Goal: Task Accomplishment & Management: Manage account settings

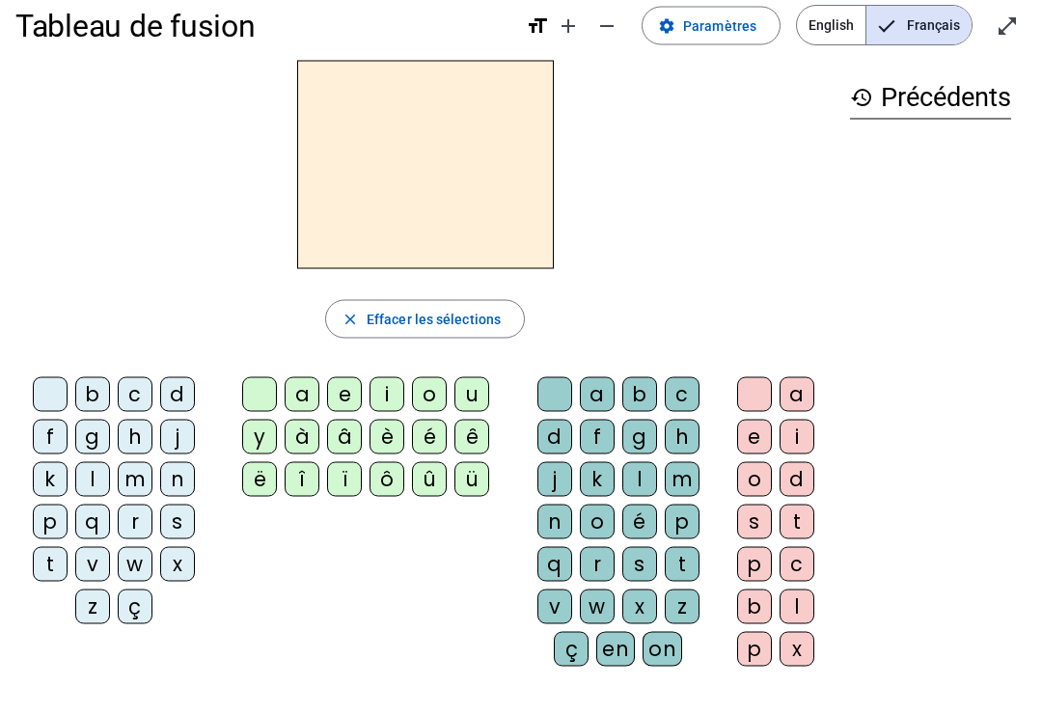
click at [142, 592] on div "ç" at bounding box center [135, 606] width 35 height 35
click at [136, 590] on div "ç" at bounding box center [135, 606] width 35 height 35
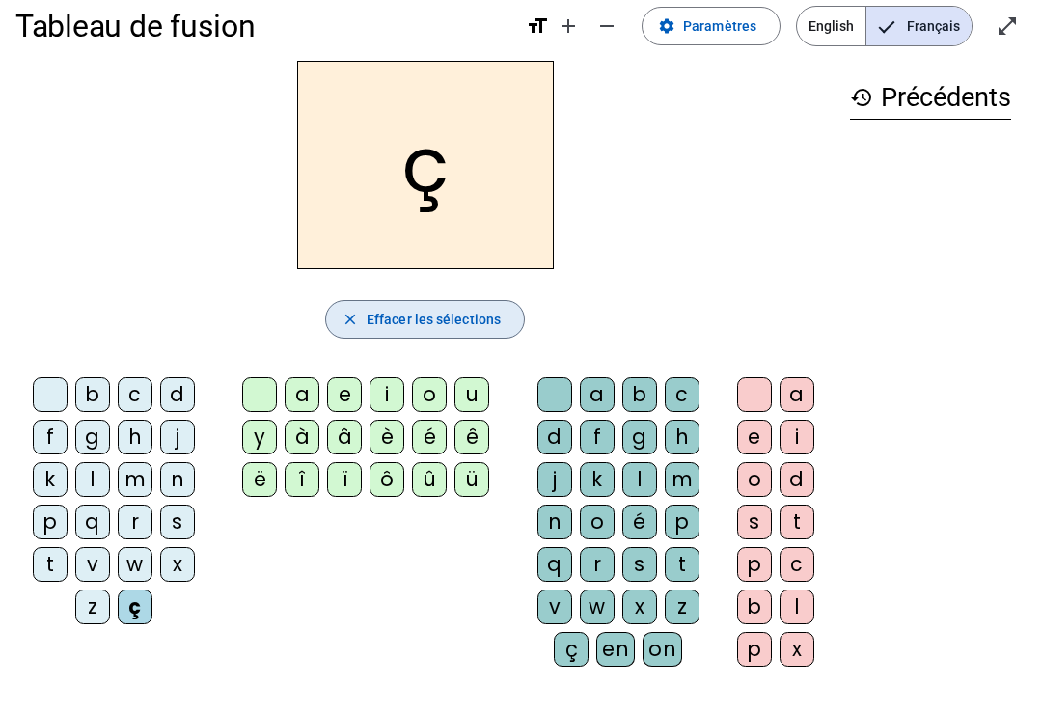
click at [333, 311] on span "button" at bounding box center [425, 319] width 198 height 46
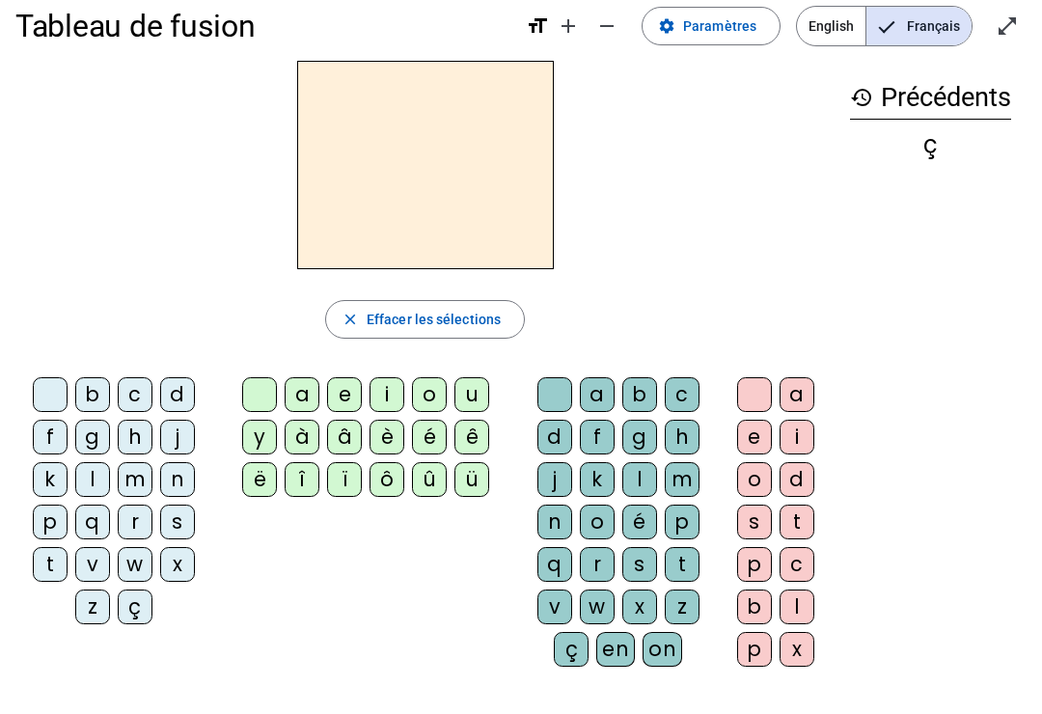
click at [730, 43] on span at bounding box center [710, 26] width 137 height 46
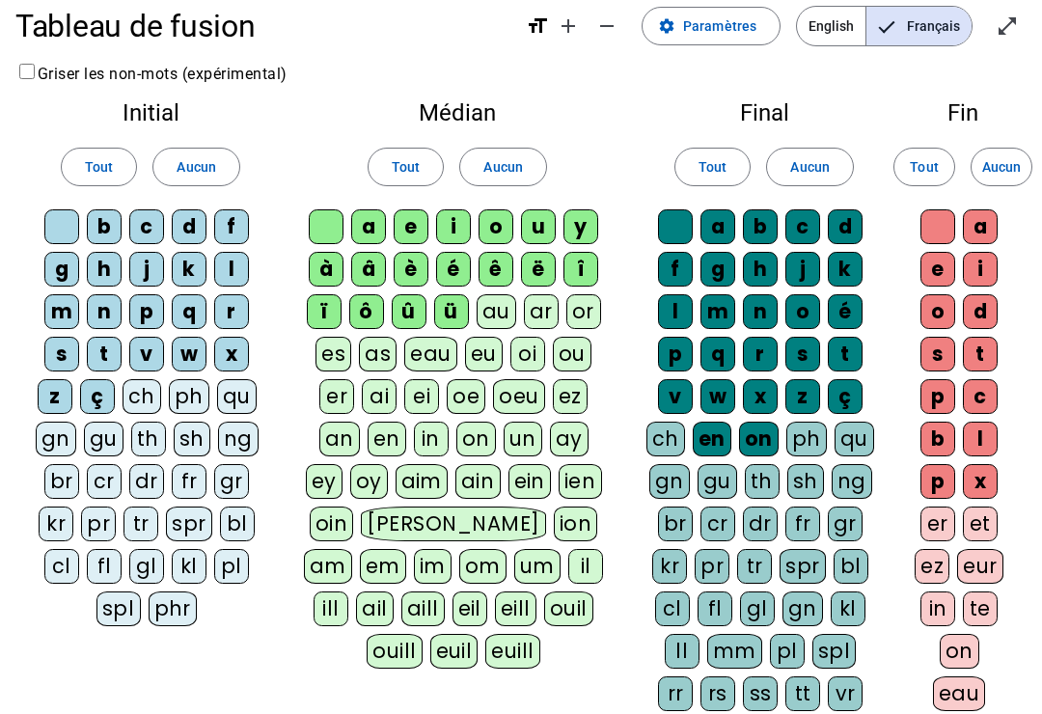
click at [95, 395] on div "ç" at bounding box center [97, 396] width 35 height 35
click at [453, 302] on div "ü" at bounding box center [451, 311] width 35 height 35
click at [415, 307] on div "û" at bounding box center [409, 311] width 35 height 35
click at [365, 305] on div "ô" at bounding box center [366, 311] width 35 height 35
click at [313, 305] on div "ï" at bounding box center [324, 311] width 35 height 35
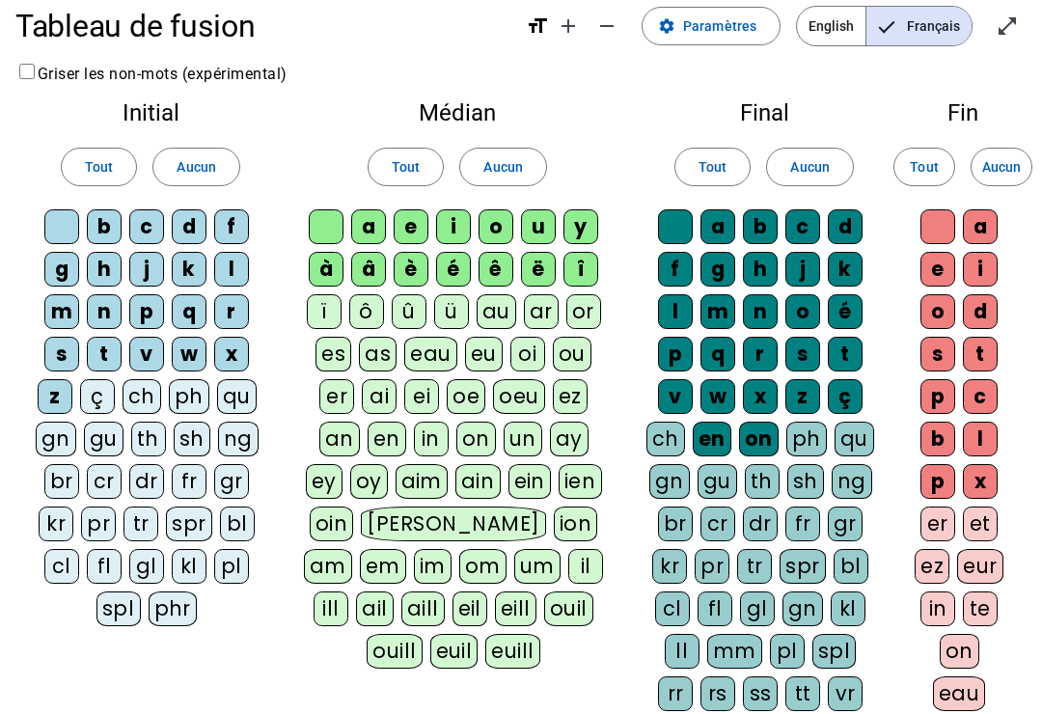
click at [591, 275] on div "î" at bounding box center [580, 269] width 35 height 35
click at [535, 266] on div "ë" at bounding box center [538, 269] width 35 height 35
click at [371, 256] on div "â" at bounding box center [368, 269] width 35 height 35
click at [328, 257] on div "à" at bounding box center [326, 269] width 35 height 35
click at [753, 444] on div "on" at bounding box center [759, 439] width 40 height 35
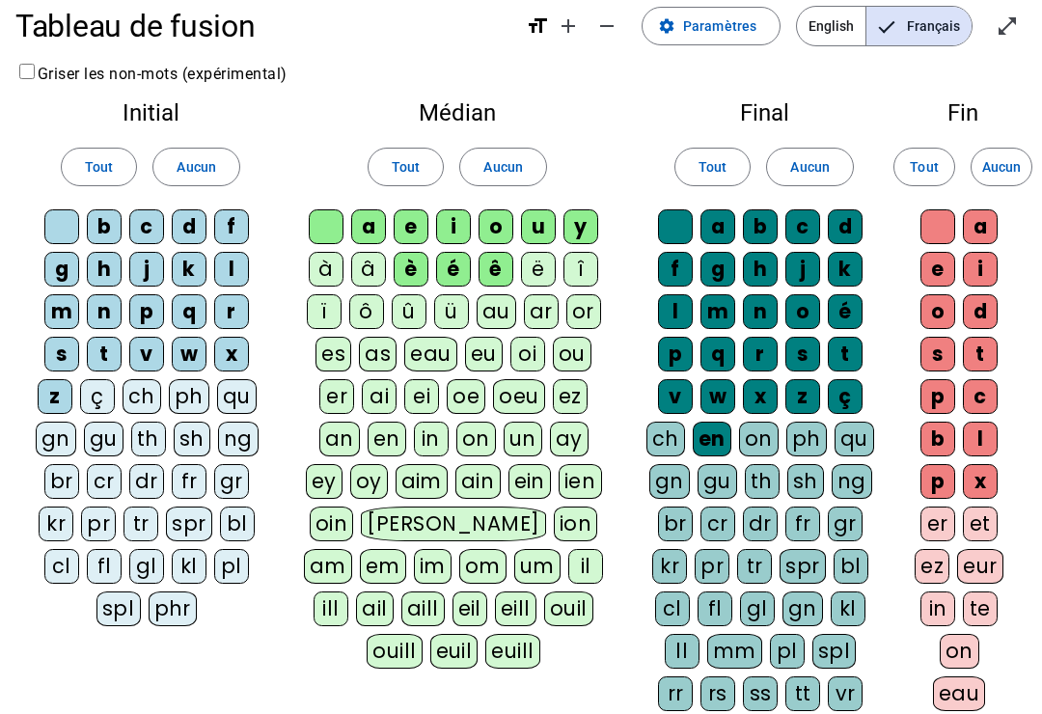
click at [708, 434] on div "en" at bounding box center [712, 439] width 39 height 35
click at [981, 473] on div "x" at bounding box center [980, 481] width 35 height 35
click at [978, 473] on div "x" at bounding box center [980, 481] width 35 height 35
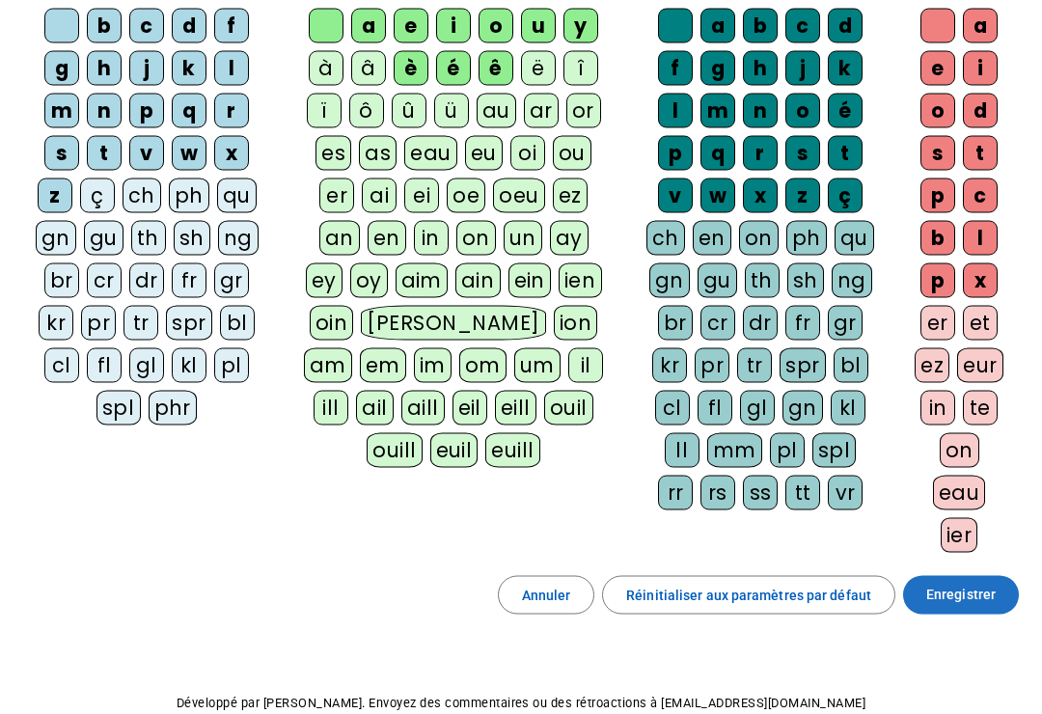
scroll to position [165, 0]
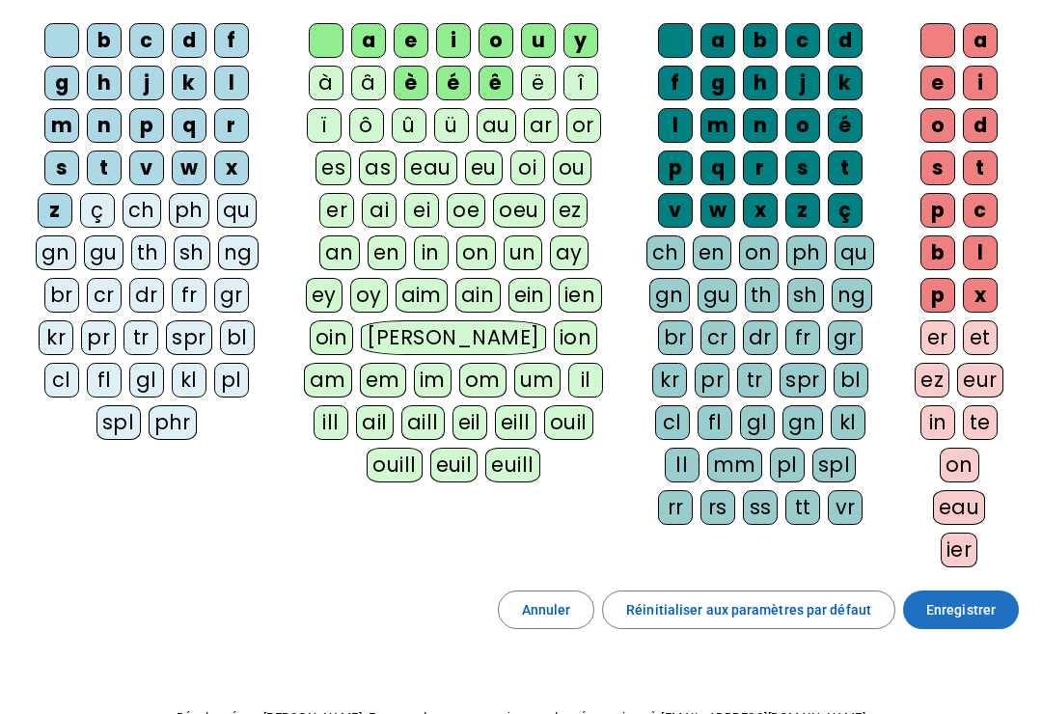
click at [988, 598] on span "Enregistrer" at bounding box center [960, 609] width 69 height 23
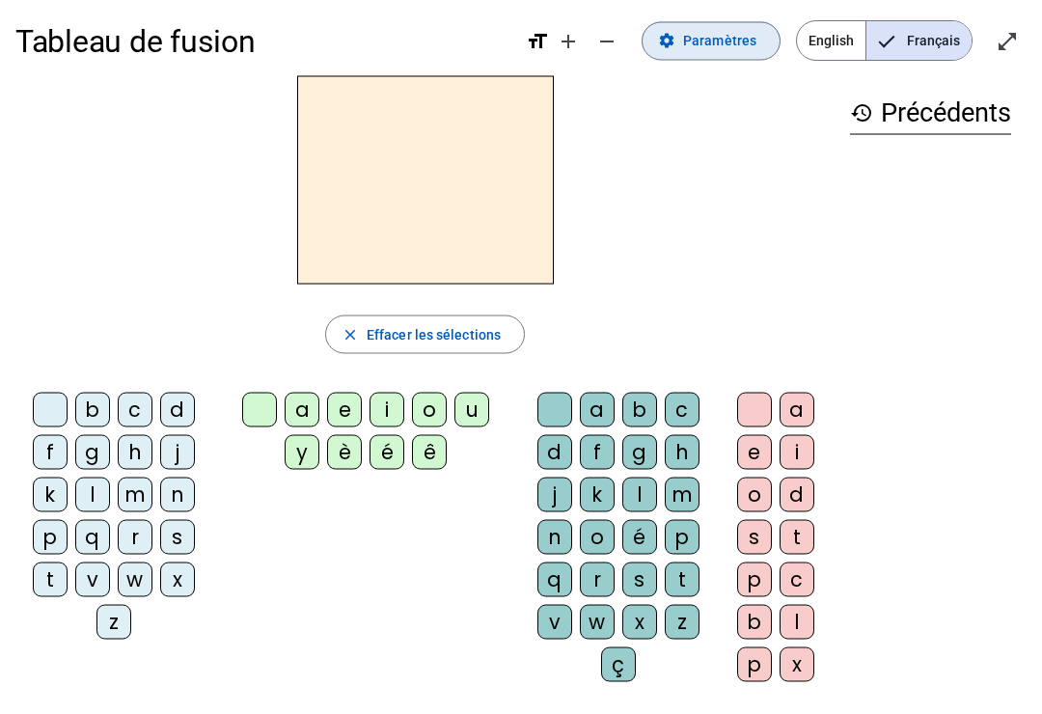
scroll to position [10, 0]
click at [725, 47] on span "Paramètres" at bounding box center [719, 40] width 73 height 23
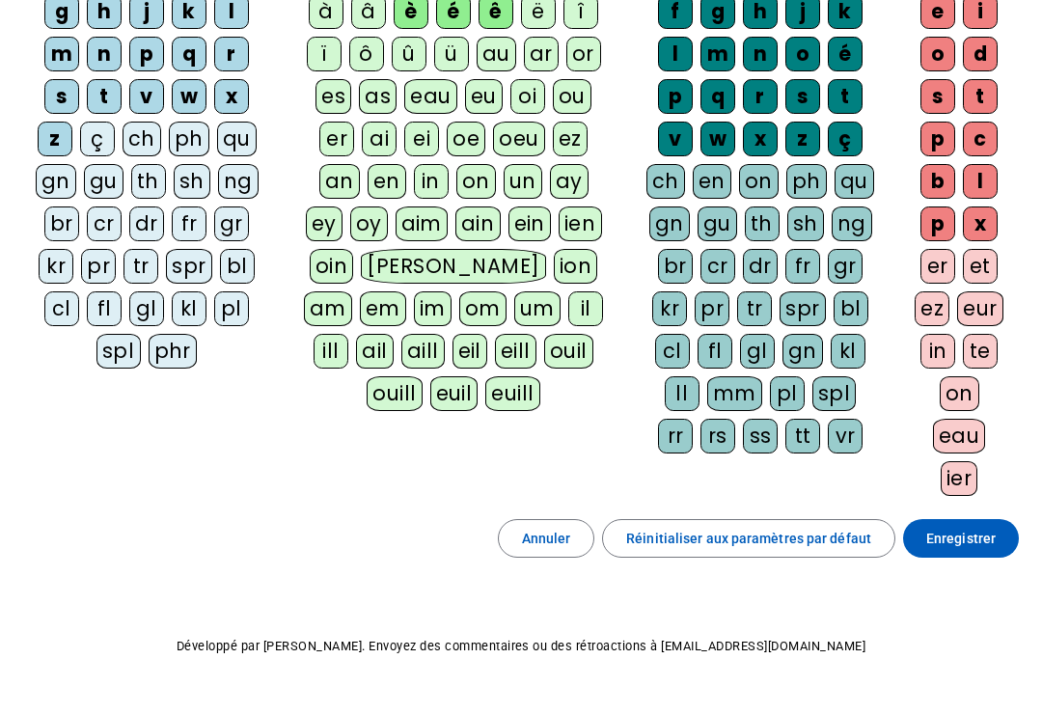
scroll to position [296, 0]
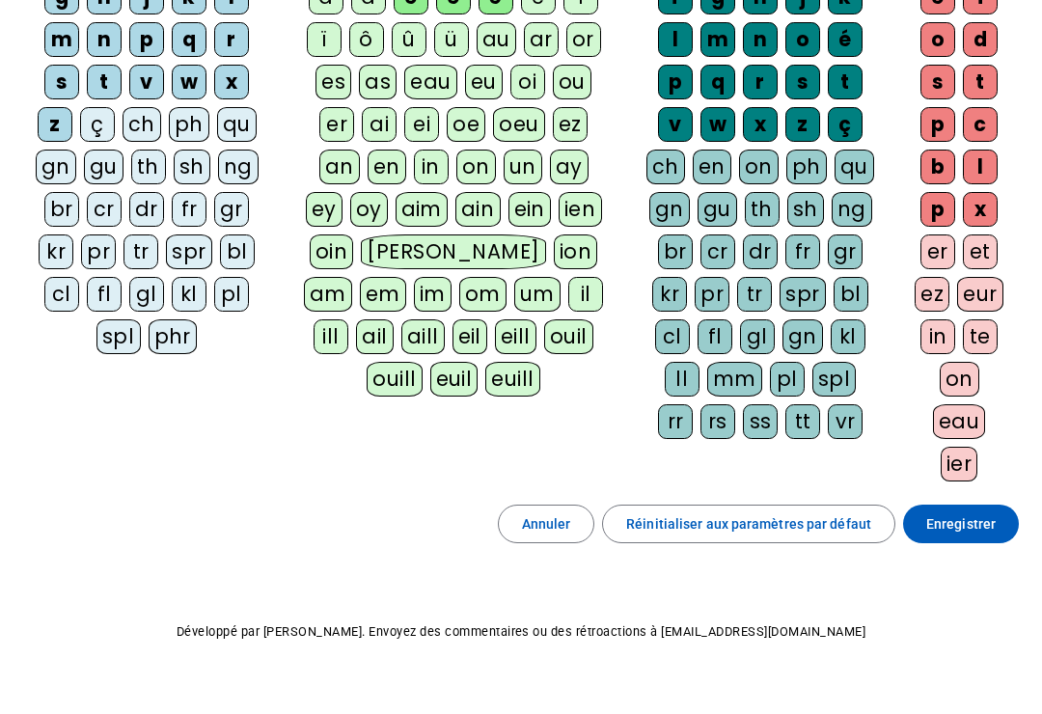
click at [827, 528] on span "Réinitialiser aux paramètres par défaut" at bounding box center [748, 523] width 245 height 23
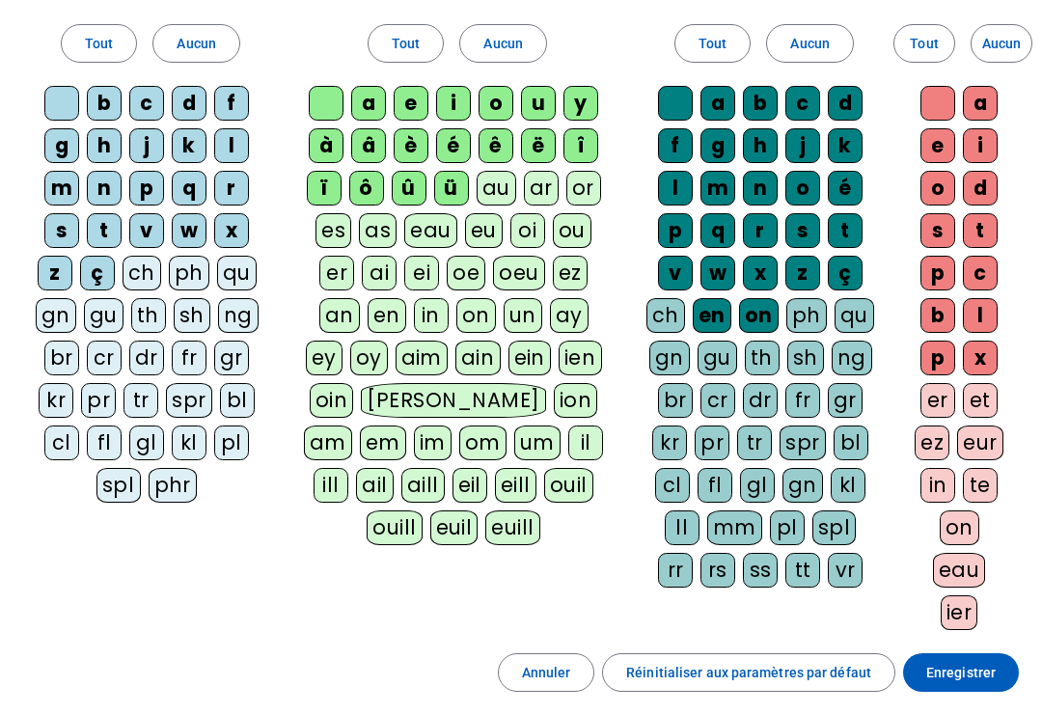
scroll to position [147, 0]
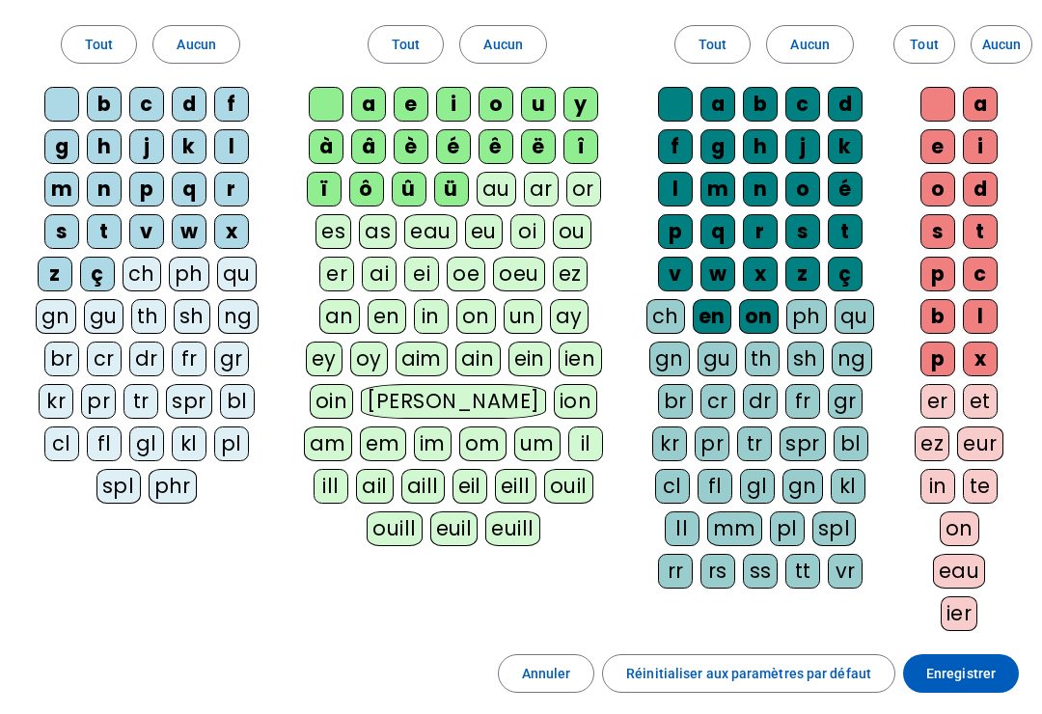
click at [767, 323] on div "on" at bounding box center [759, 316] width 40 height 35
click at [724, 314] on div "en" at bounding box center [712, 316] width 39 height 35
click at [99, 275] on div "ç" at bounding box center [97, 274] width 35 height 35
click at [456, 185] on div "ü" at bounding box center [451, 189] width 35 height 35
click at [412, 192] on div "û" at bounding box center [409, 189] width 35 height 35
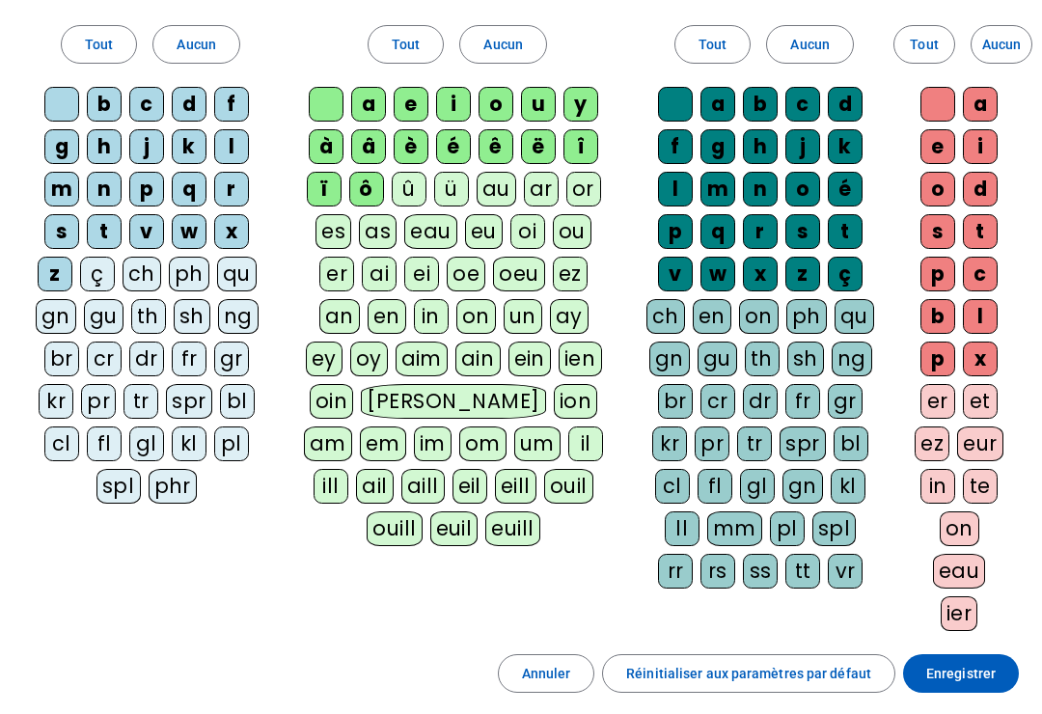
click at [361, 180] on div "ô" at bounding box center [366, 189] width 35 height 35
click at [331, 172] on div "ï" at bounding box center [324, 189] width 35 height 35
click at [582, 138] on div "î" at bounding box center [580, 146] width 35 height 35
click at [536, 145] on div "ë" at bounding box center [538, 146] width 35 height 35
click at [373, 134] on div "â" at bounding box center [368, 146] width 35 height 35
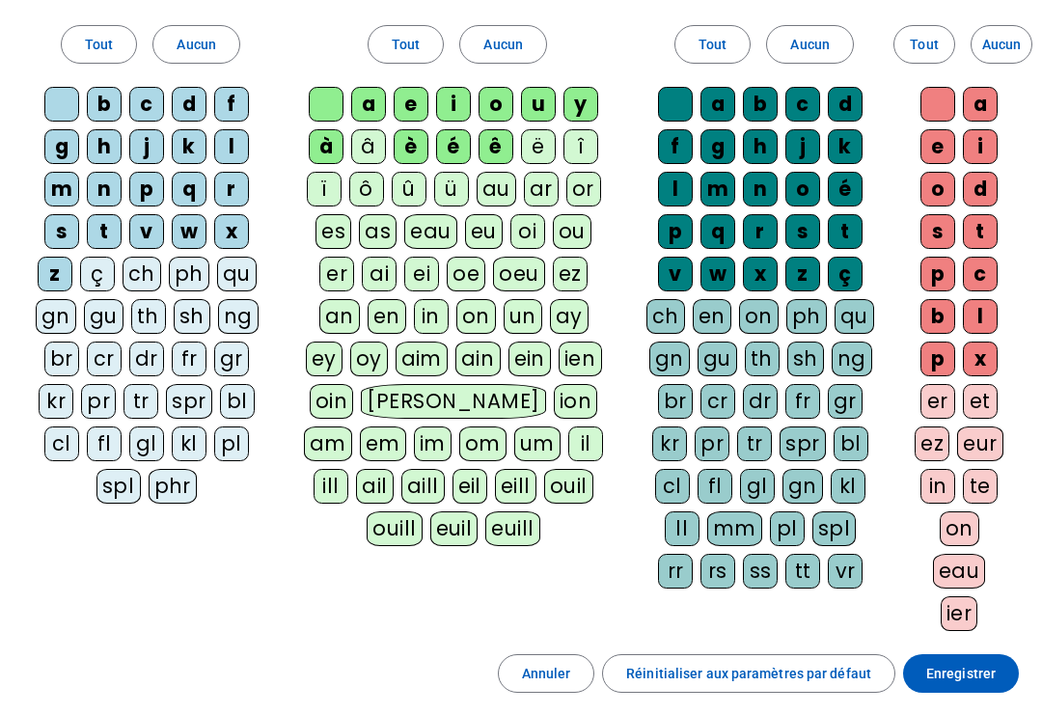
click at [289, 123] on div "Médian Tout Aucun a e i o u y à â è é ê ë [PERSON_NAME] ô û ü au ar or es as ea…" at bounding box center [457, 266] width 343 height 606
click at [333, 140] on div "à" at bounding box center [326, 146] width 35 height 35
click at [971, 674] on span "Enregistrer" at bounding box center [960, 673] width 69 height 23
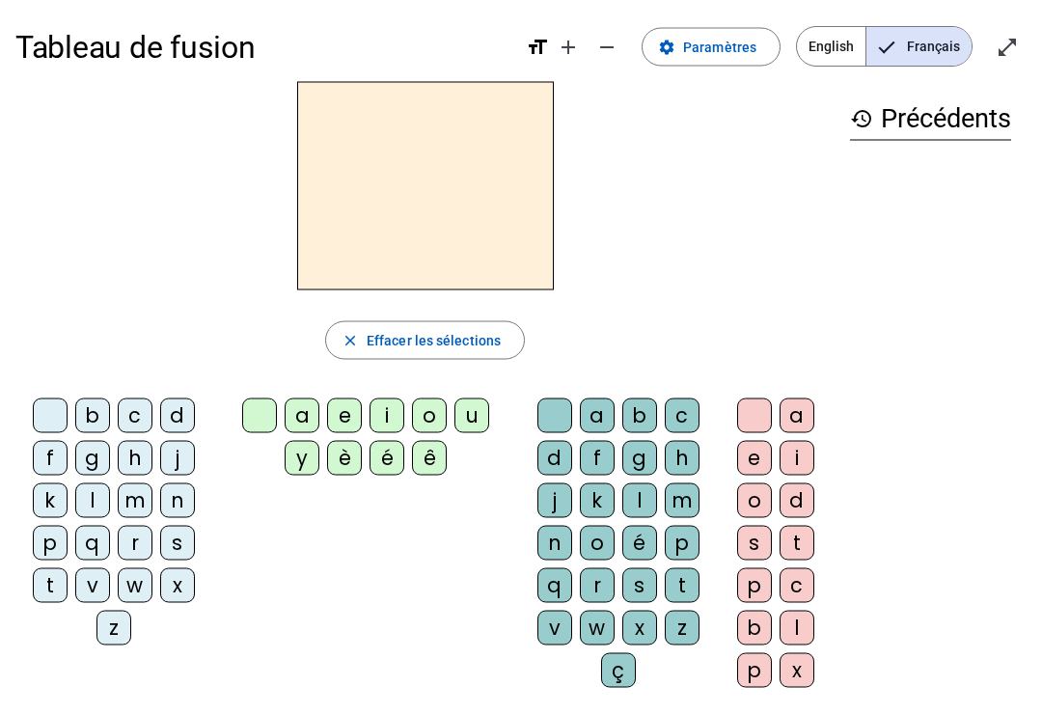
scroll to position [4, 0]
